Goal: Task Accomplishment & Management: Use online tool/utility

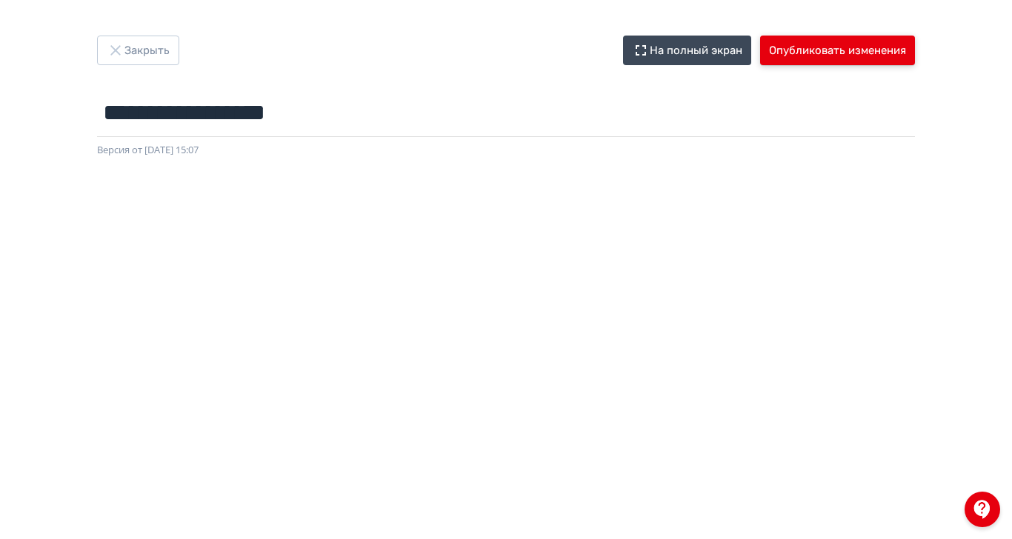
click at [915, 44] on button "Опубликовать изменения" at bounding box center [837, 51] width 155 height 30
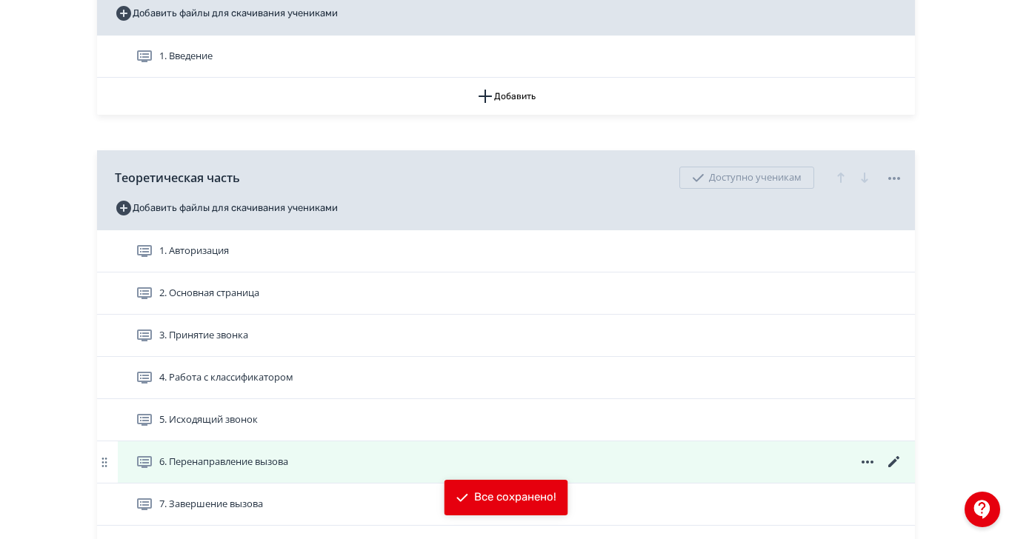
scroll to position [463, 0]
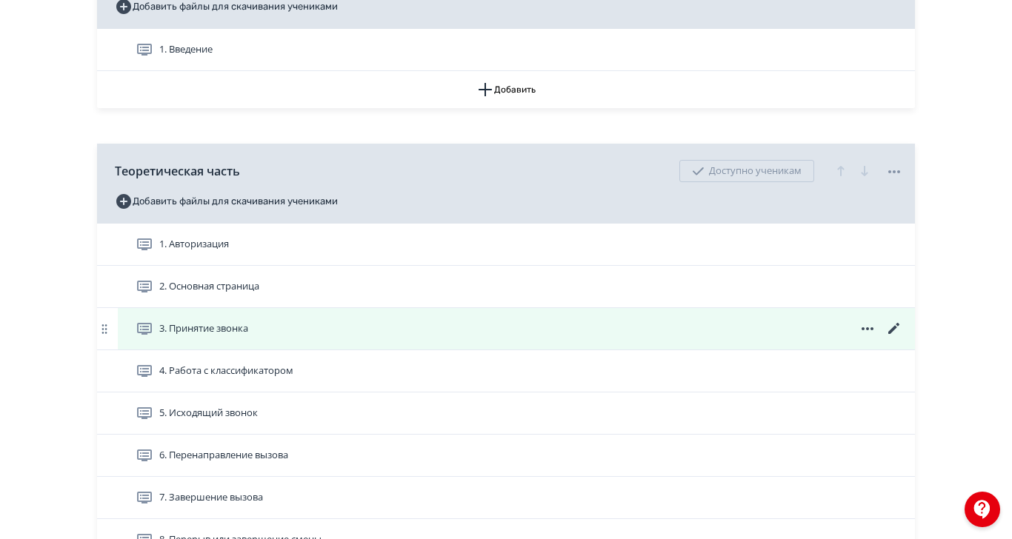
click at [903, 338] on icon at bounding box center [895, 329] width 18 height 18
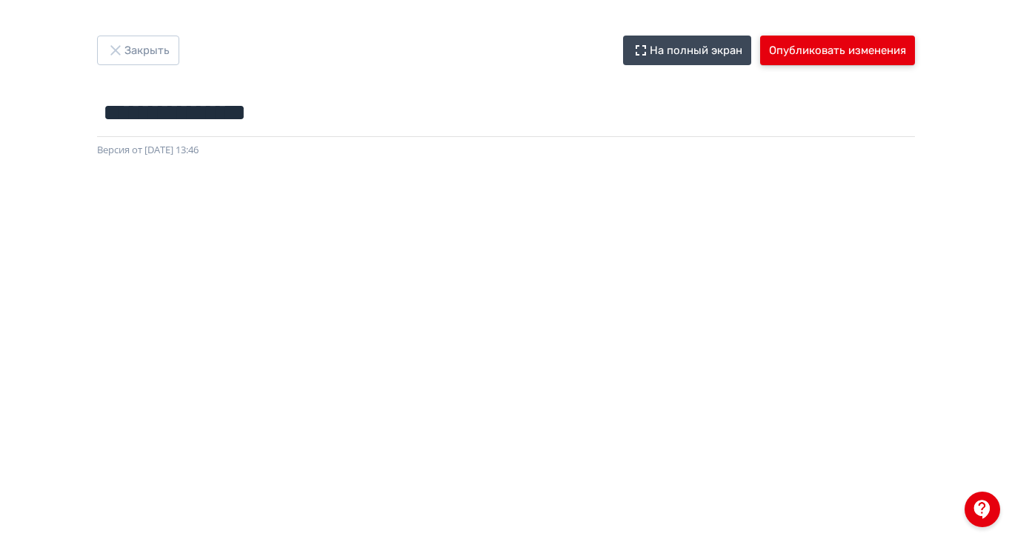
click at [915, 53] on button "Опубликовать изменения" at bounding box center [837, 51] width 155 height 30
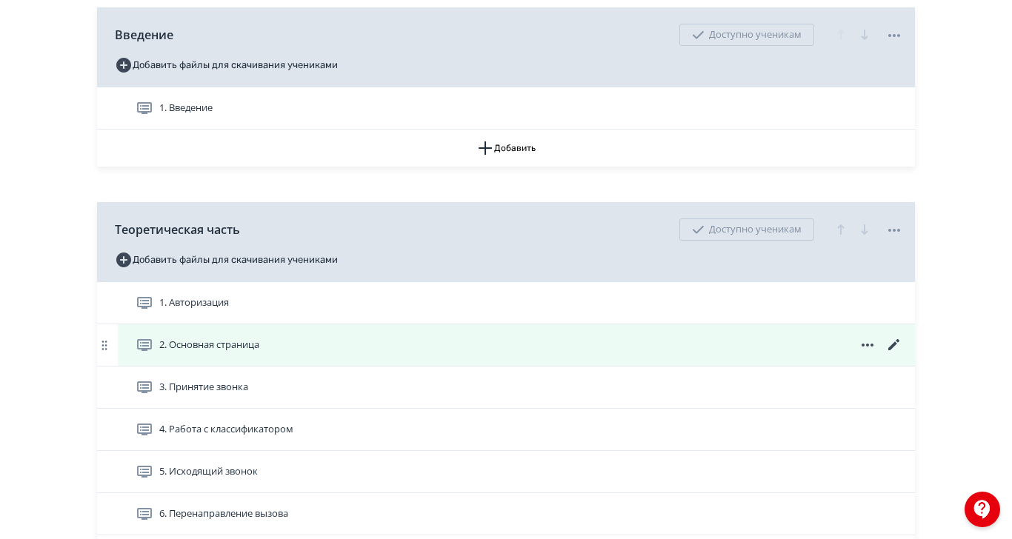
scroll to position [463, 0]
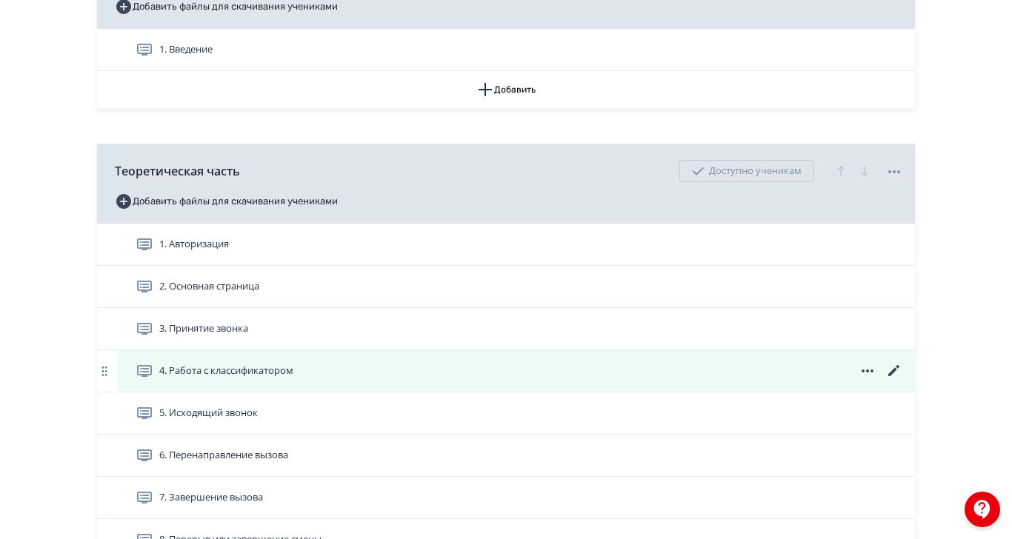
click at [900, 376] on icon at bounding box center [893, 370] width 11 height 11
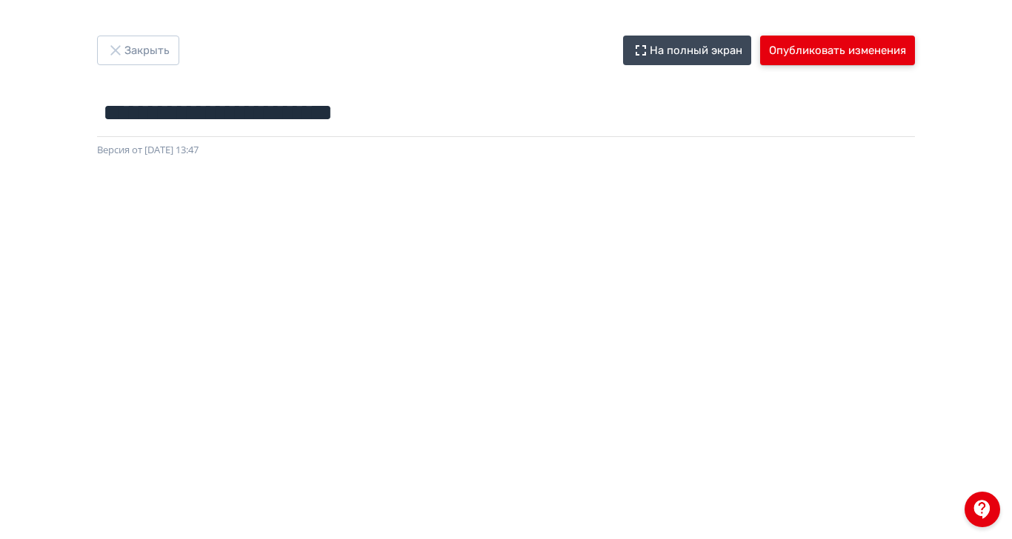
click at [915, 53] on button "Опубликовать изменения" at bounding box center [837, 51] width 155 height 30
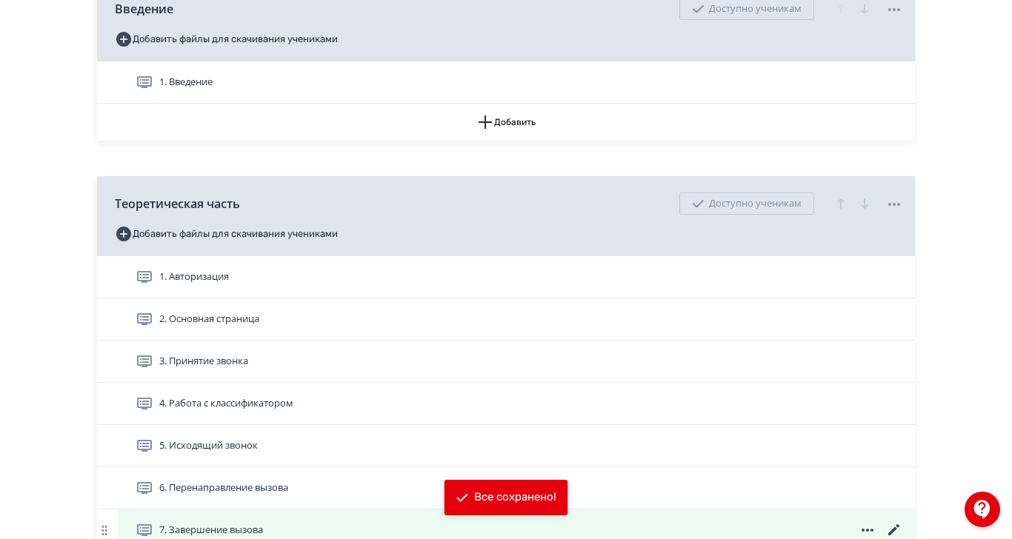
scroll to position [463, 0]
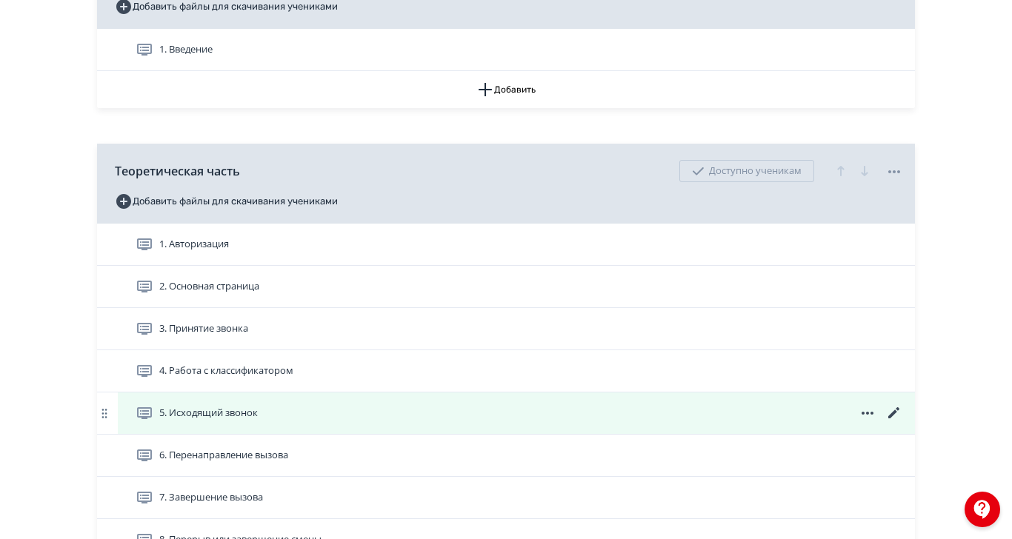
click at [903, 422] on icon at bounding box center [895, 414] width 18 height 18
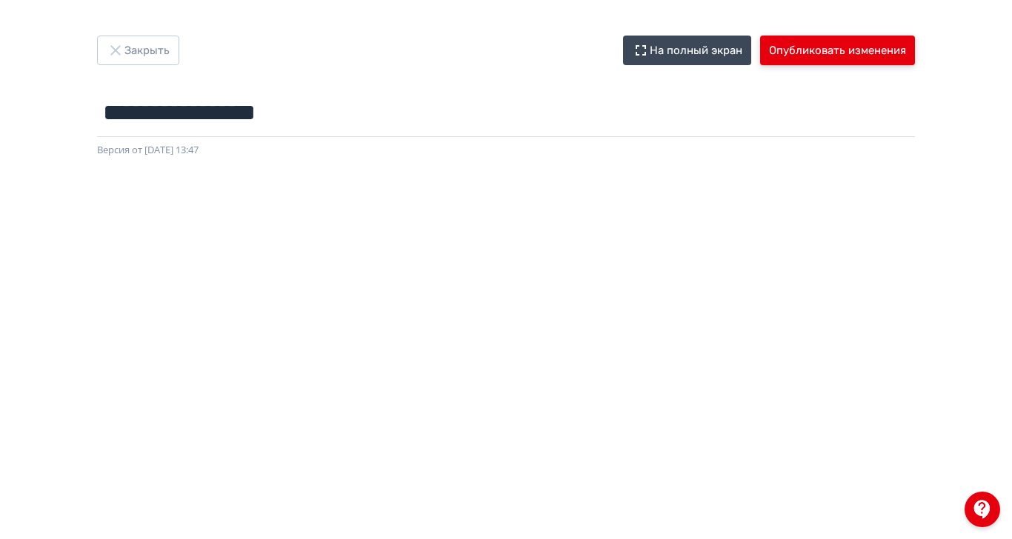
click at [915, 47] on button "Опубликовать изменения" at bounding box center [837, 51] width 155 height 30
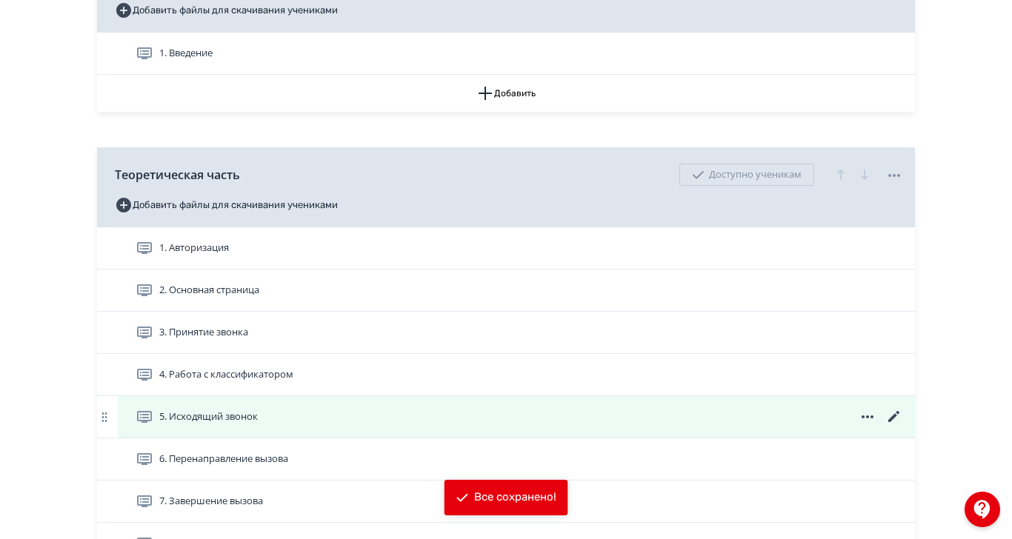
scroll to position [463, 0]
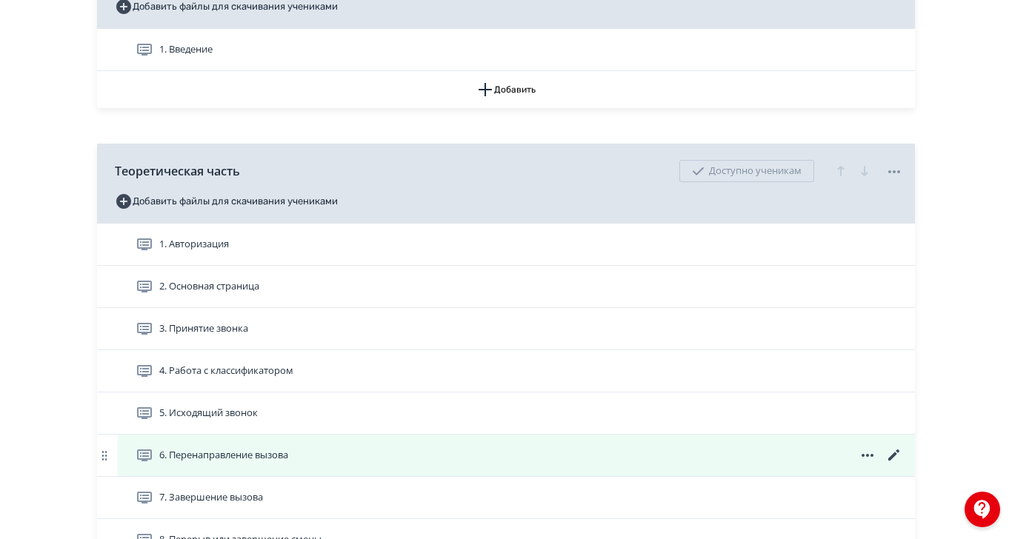
click at [903, 465] on icon at bounding box center [895, 456] width 18 height 18
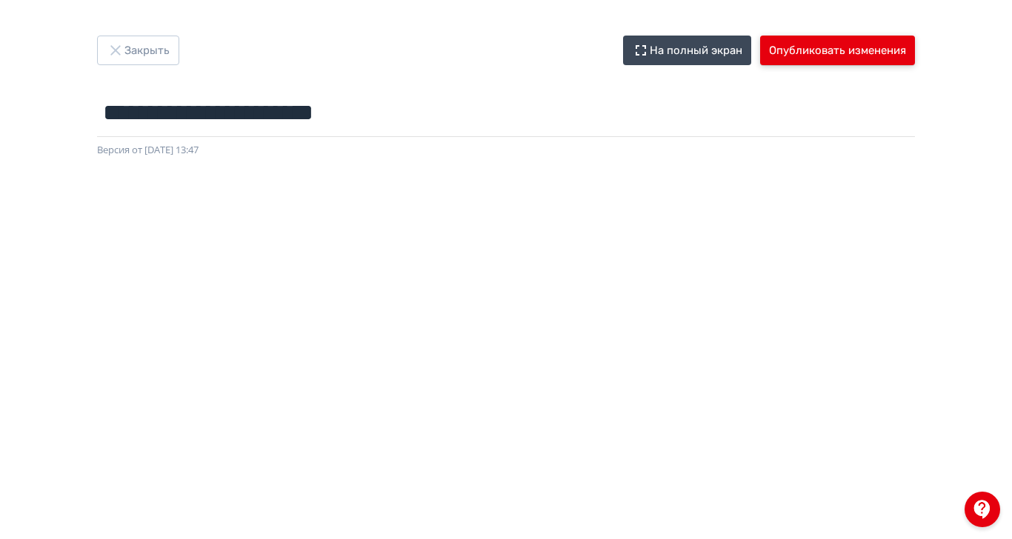
click at [915, 52] on button "Опубликовать изменения" at bounding box center [837, 51] width 155 height 30
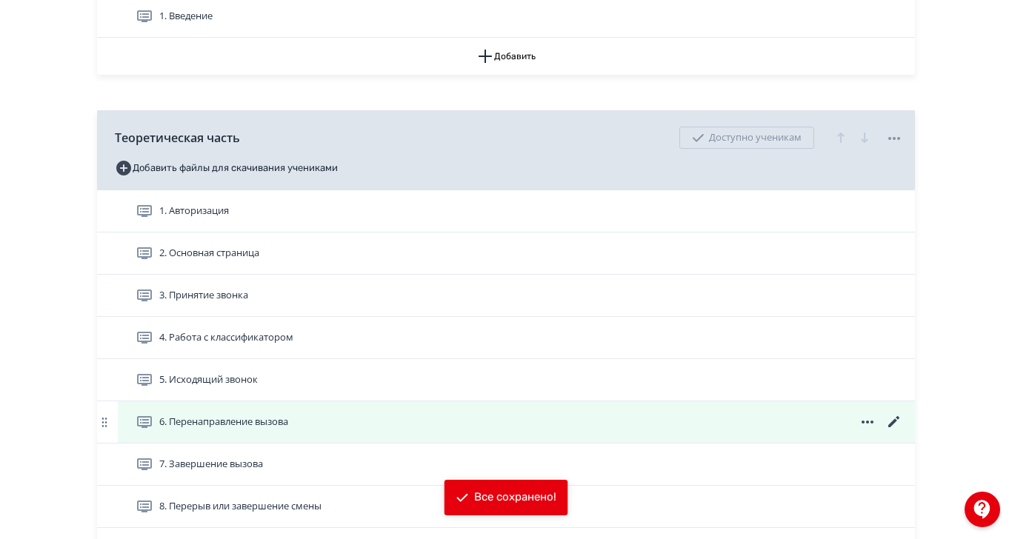
scroll to position [556, 0]
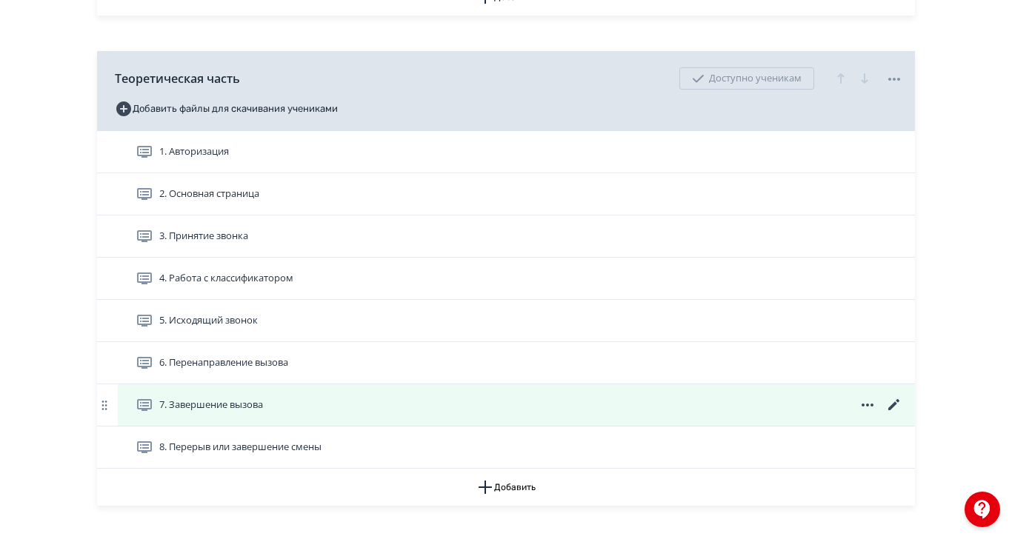
click at [900, 411] on icon at bounding box center [893, 404] width 11 height 11
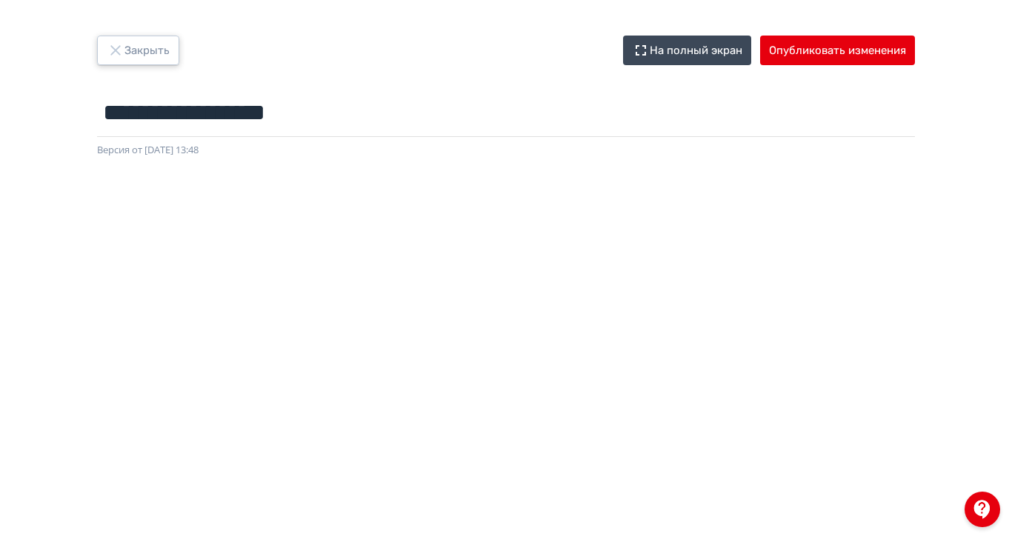
click at [124, 50] on icon "button" at bounding box center [116, 50] width 18 height 18
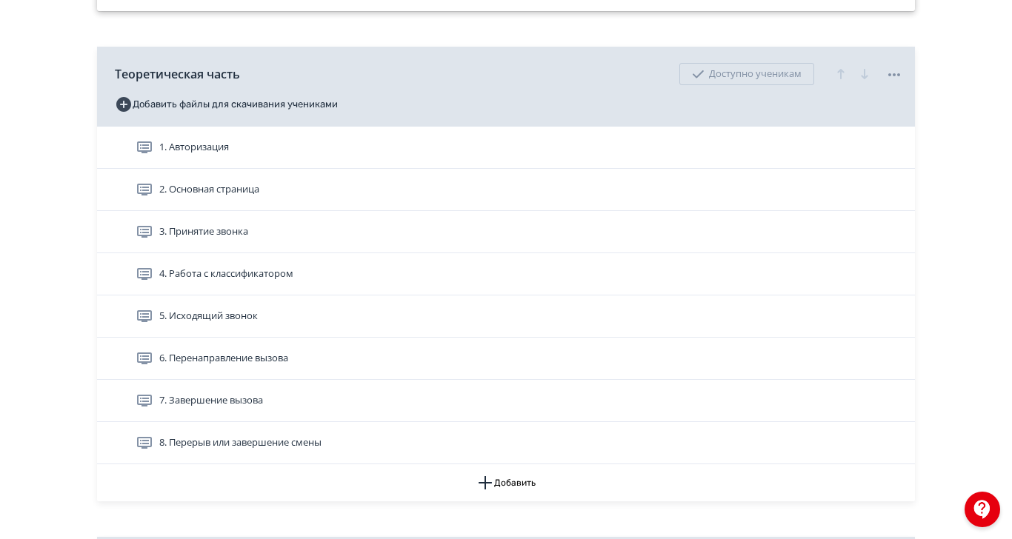
scroll to position [648, 0]
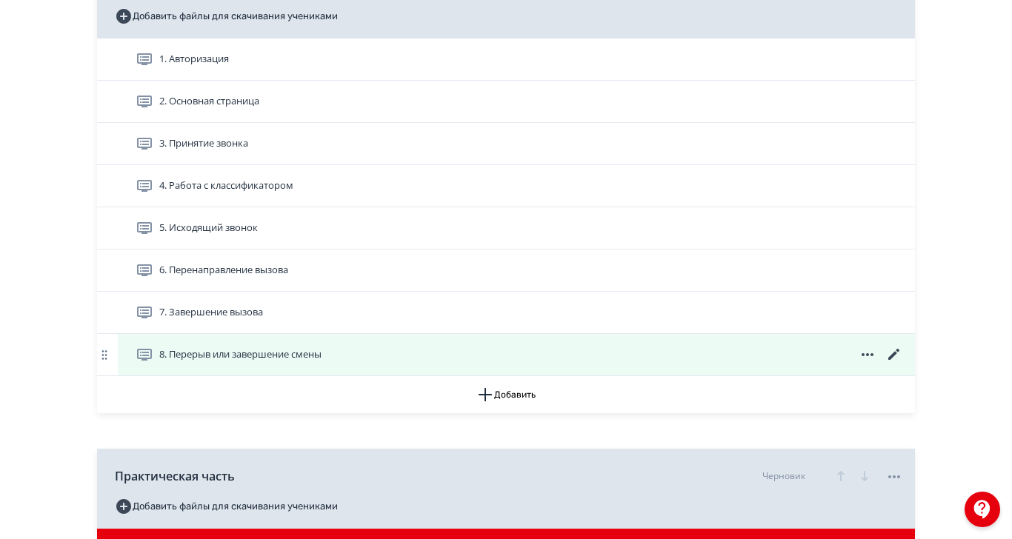
click at [903, 364] on icon at bounding box center [895, 355] width 18 height 18
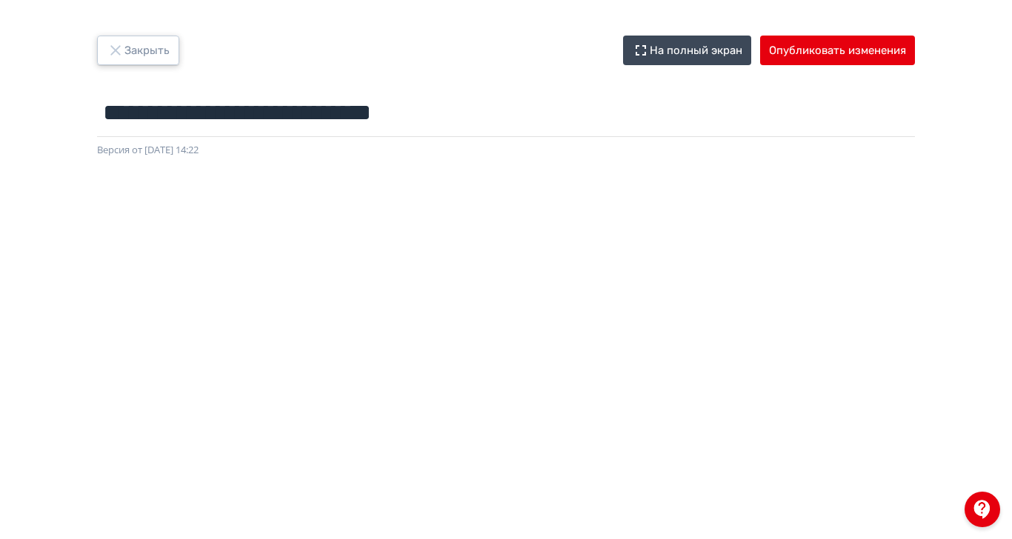
click at [124, 50] on icon "button" at bounding box center [116, 50] width 18 height 18
